Goal: Task Accomplishment & Management: Complete application form

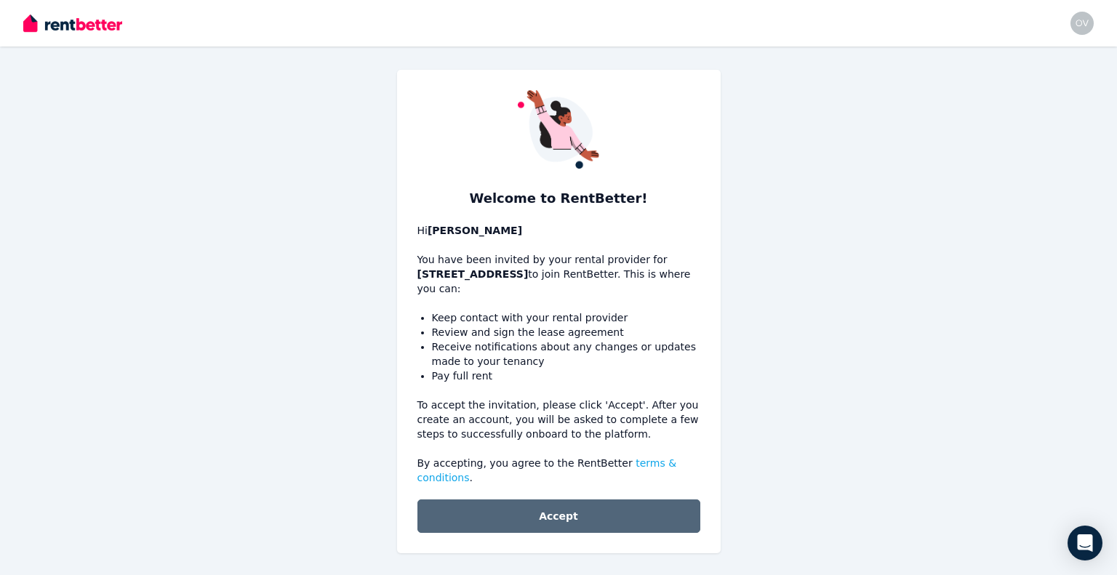
click at [603, 500] on button "Accept" at bounding box center [559, 516] width 283 height 33
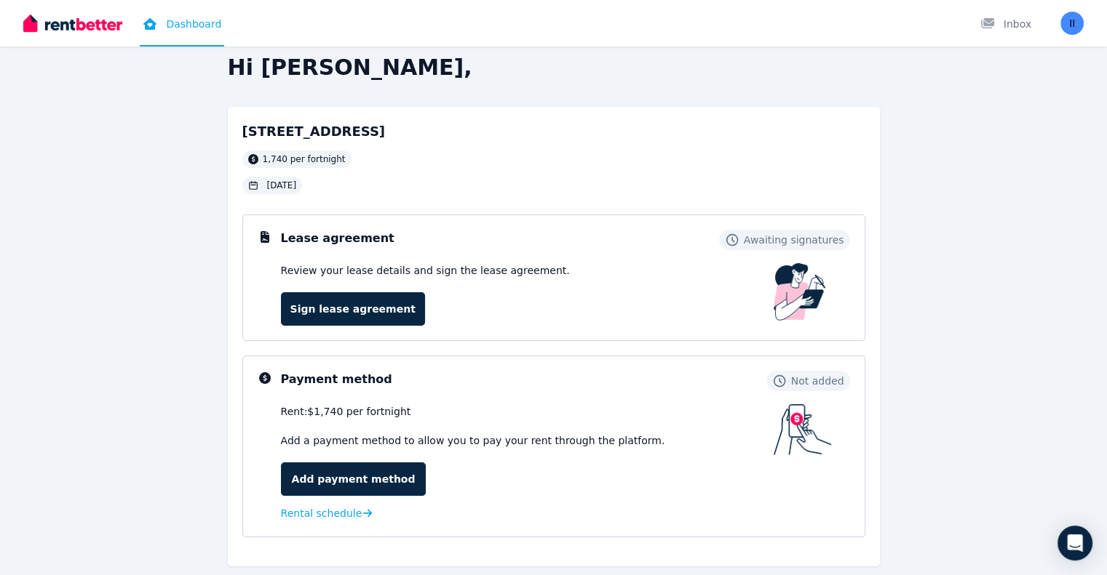
scroll to position [15, 0]
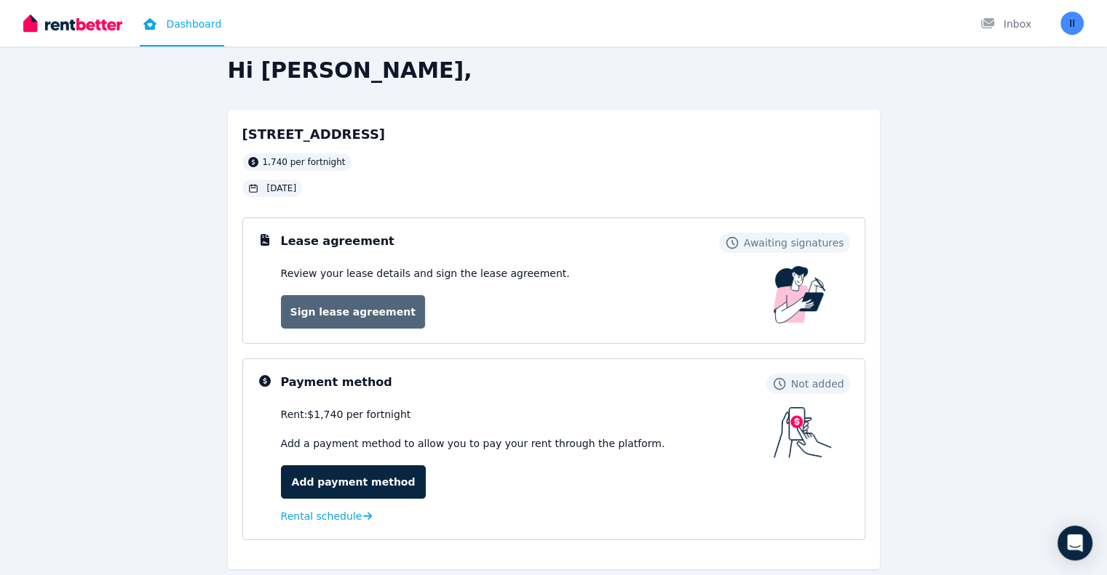
click at [382, 310] on link "Sign lease agreement" at bounding box center [353, 311] width 144 height 33
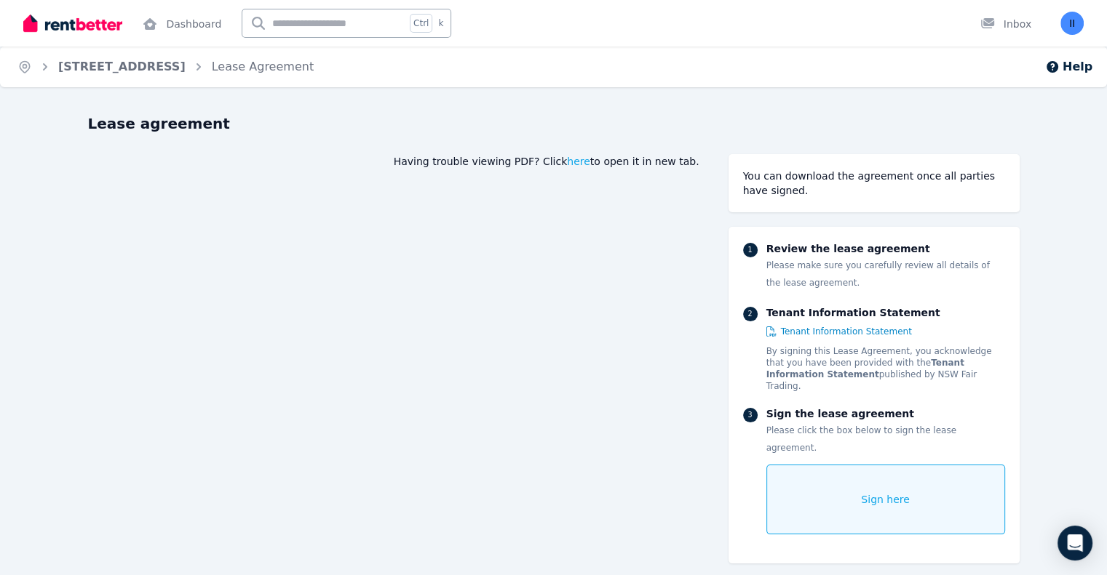
click at [909, 493] on span "Sign here" at bounding box center [885, 500] width 49 height 15
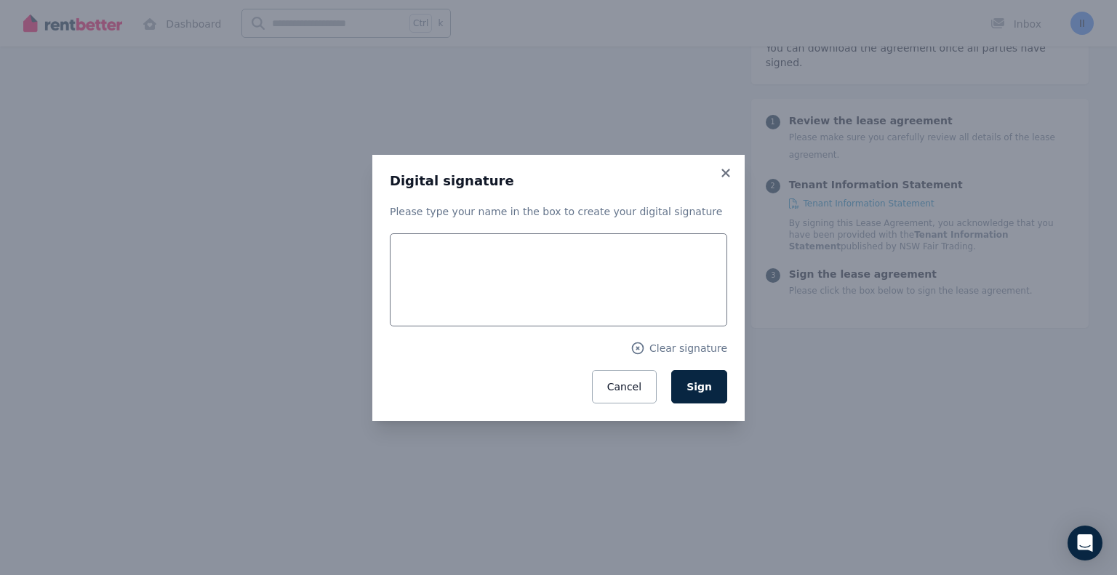
scroll to position [178, 0]
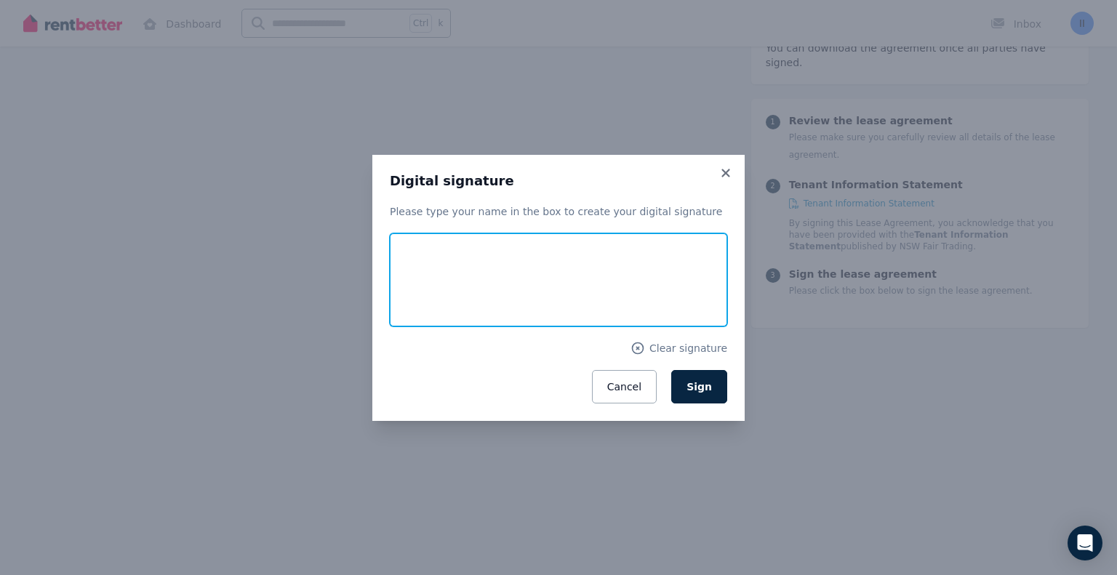
click at [460, 262] on input "text" at bounding box center [559, 280] width 338 height 93
type input "*"
type input "****"
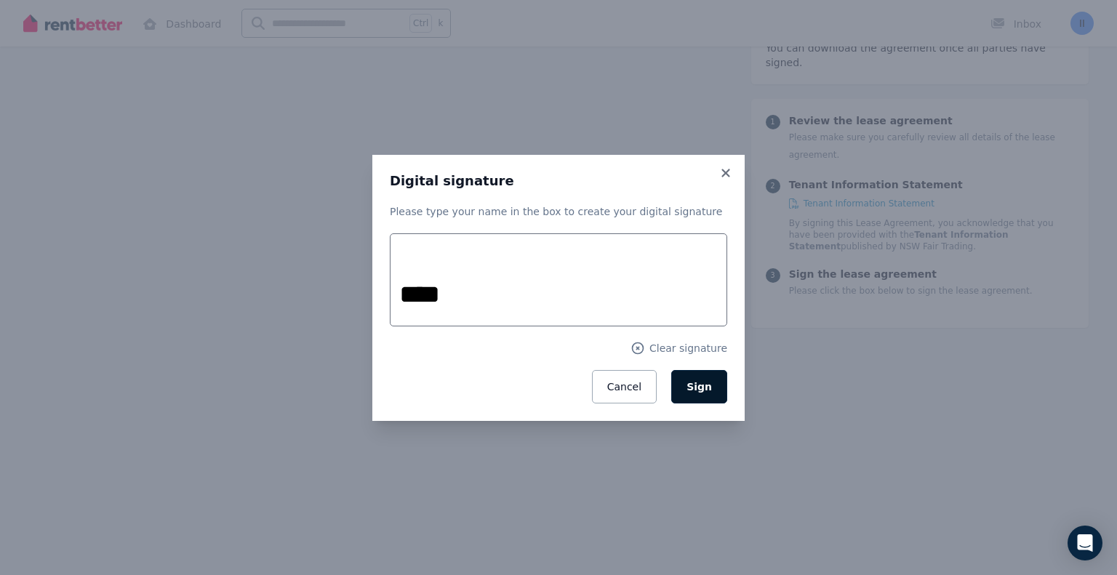
click at [709, 378] on button "Sign" at bounding box center [700, 386] width 56 height 33
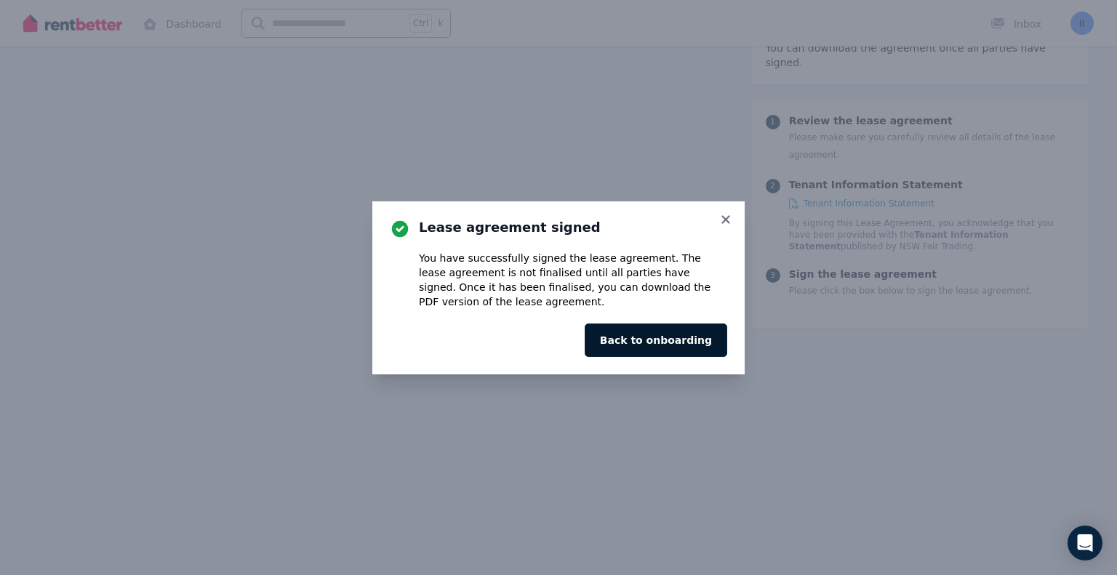
click at [687, 346] on button "Back to onboarding" at bounding box center [656, 340] width 143 height 33
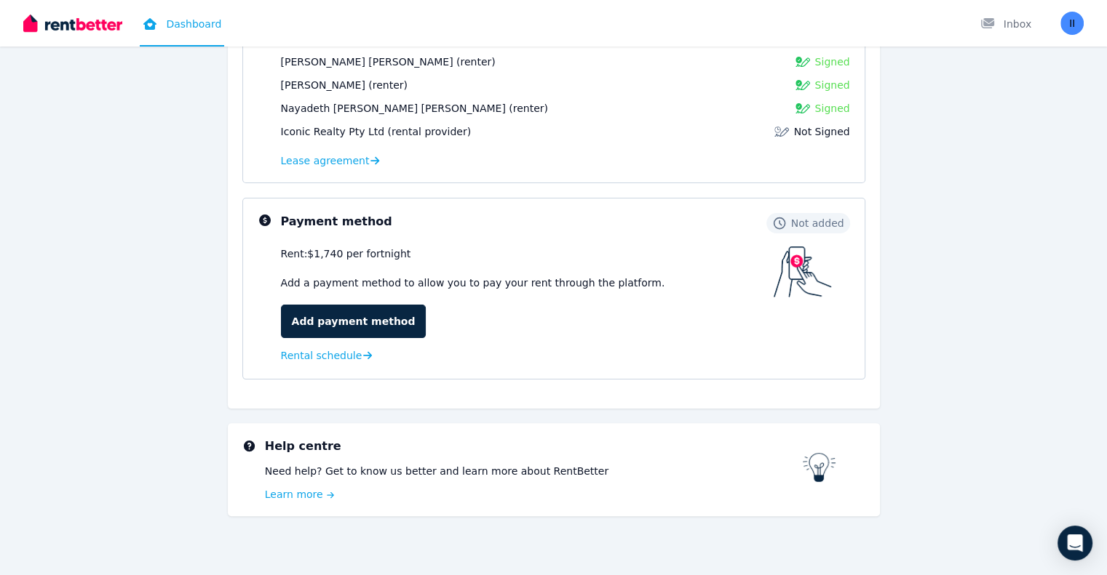
scroll to position [280, 0]
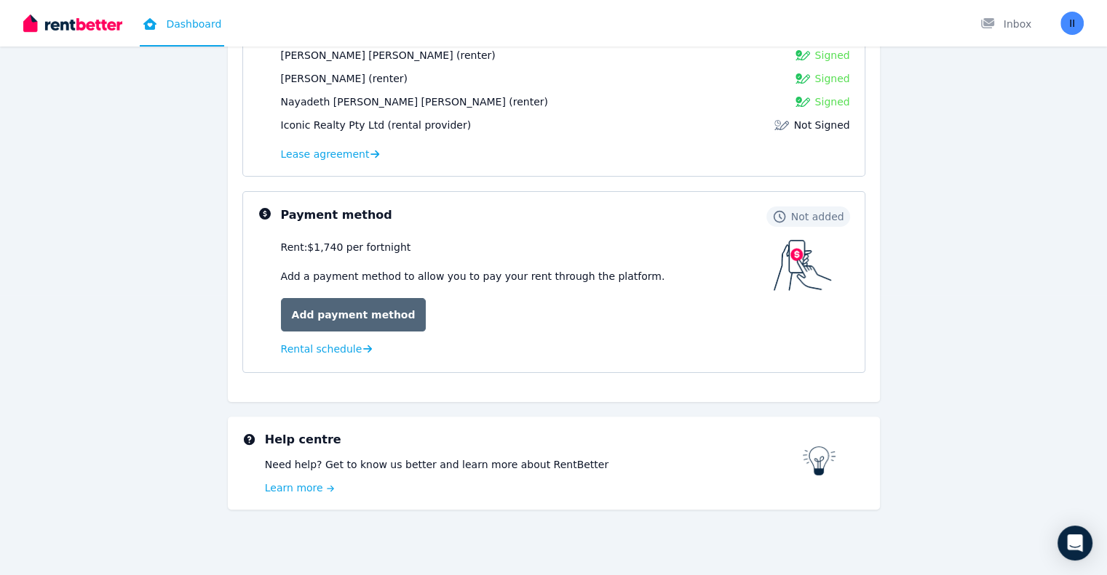
click at [364, 315] on link "Add payment method" at bounding box center [354, 314] width 146 height 33
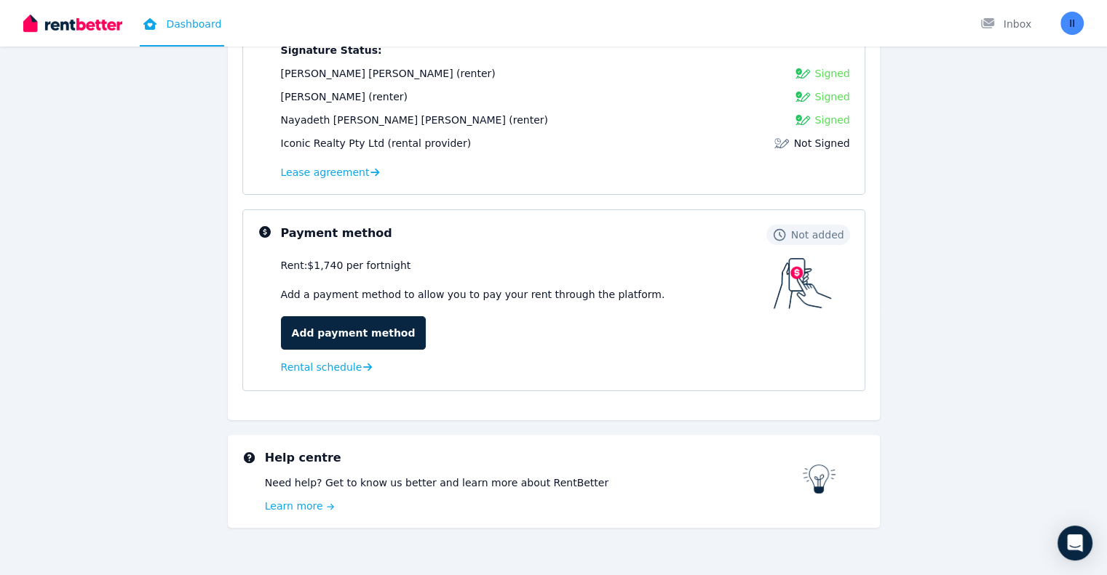
scroll to position [280, 0]
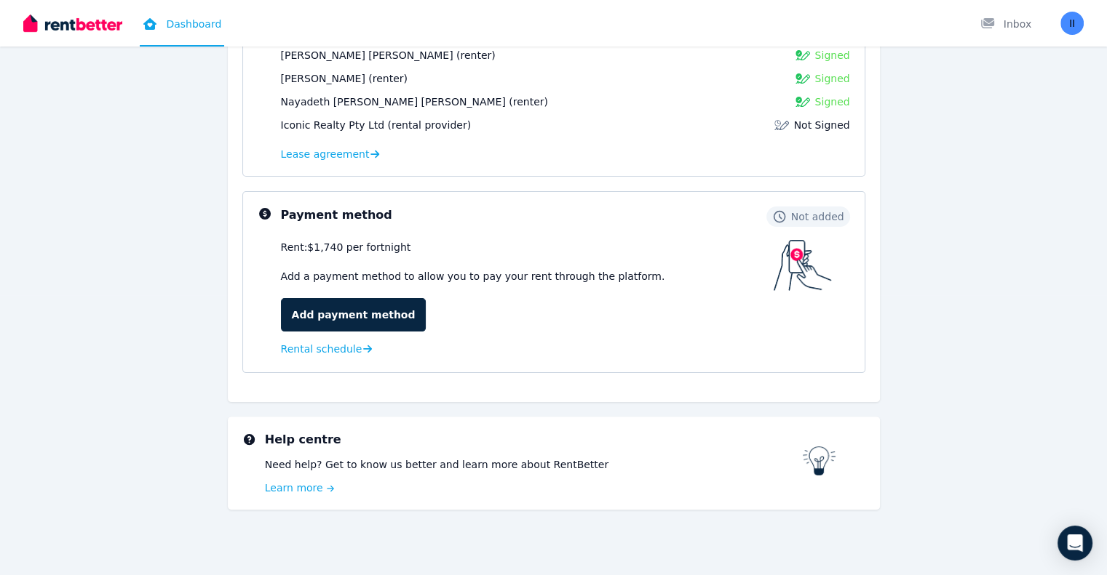
click at [326, 353] on span "Rental schedule" at bounding box center [321, 349] width 81 height 15
